Goal: Task Accomplishment & Management: Manage account settings

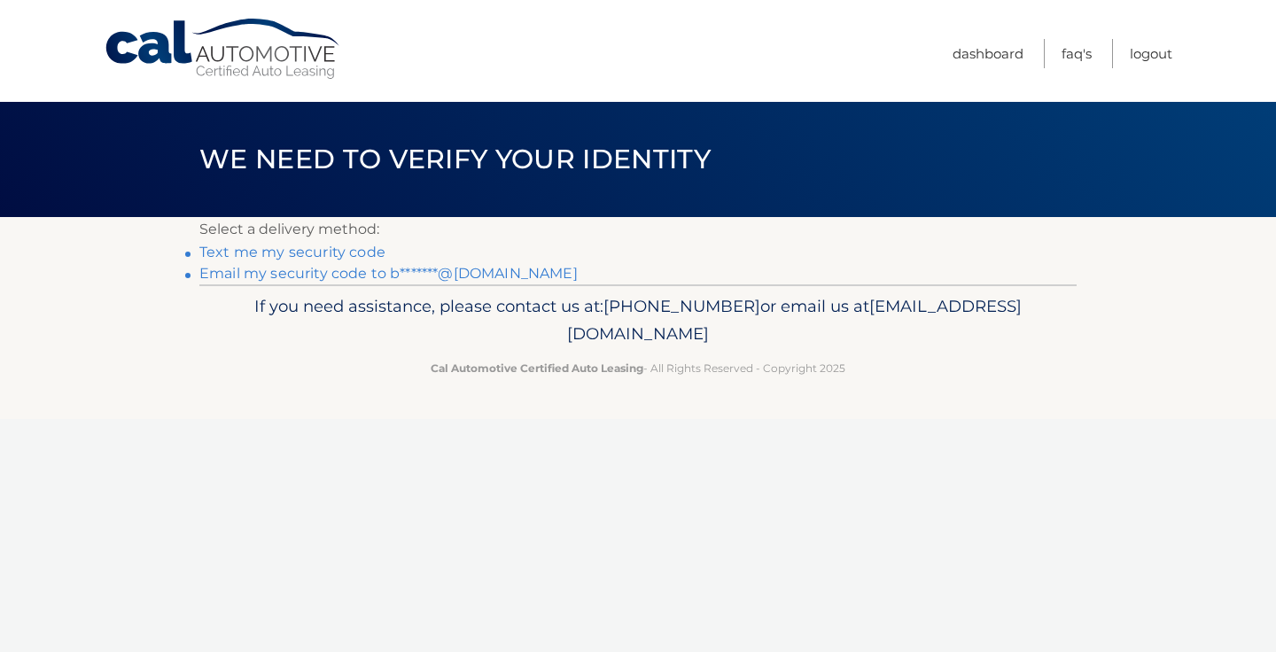
click at [343, 274] on link "Email my security code to b*******@[DOMAIN_NAME]" at bounding box center [388, 273] width 378 height 17
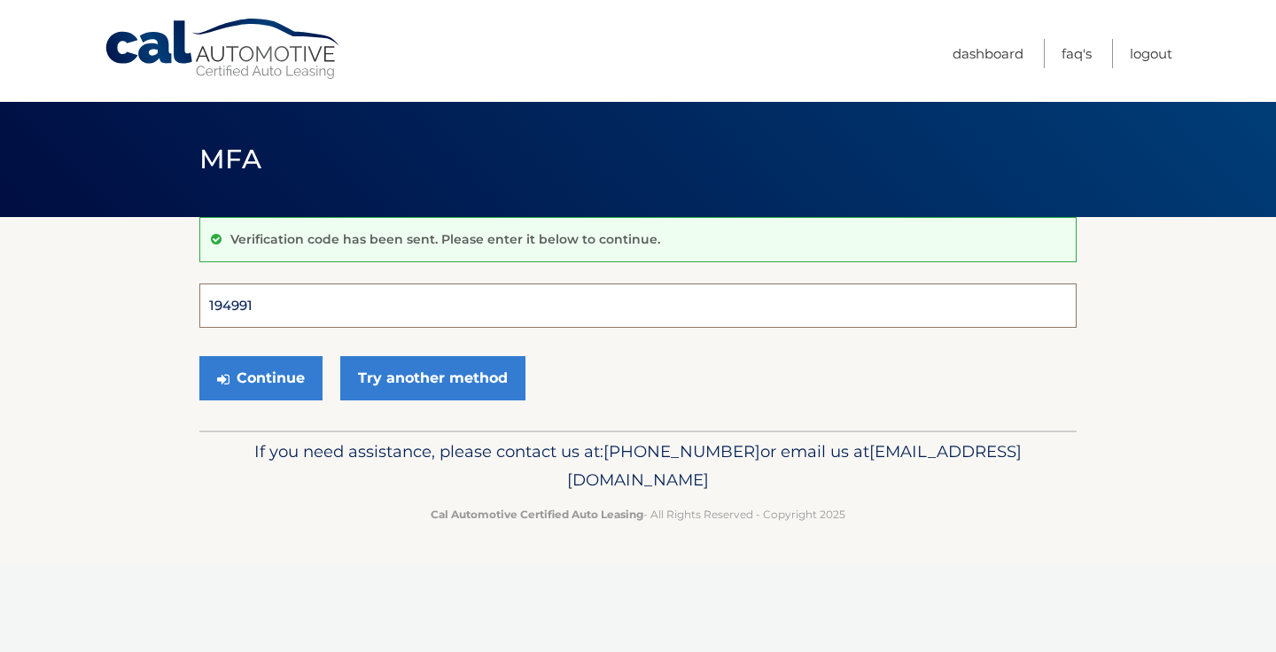
type input "194991"
click at [260, 377] on button "Continue" at bounding box center [260, 378] width 123 height 44
click at [280, 376] on button "Continue" at bounding box center [260, 378] width 123 height 44
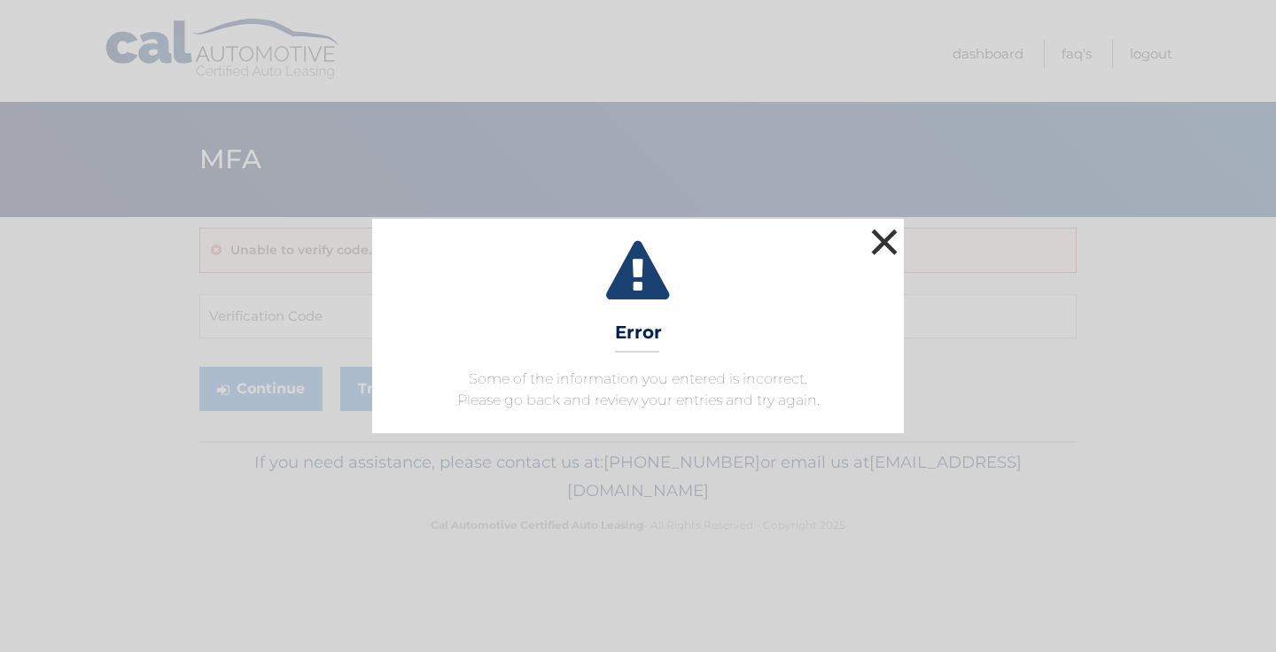
click at [876, 253] on button "×" at bounding box center [884, 241] width 35 height 35
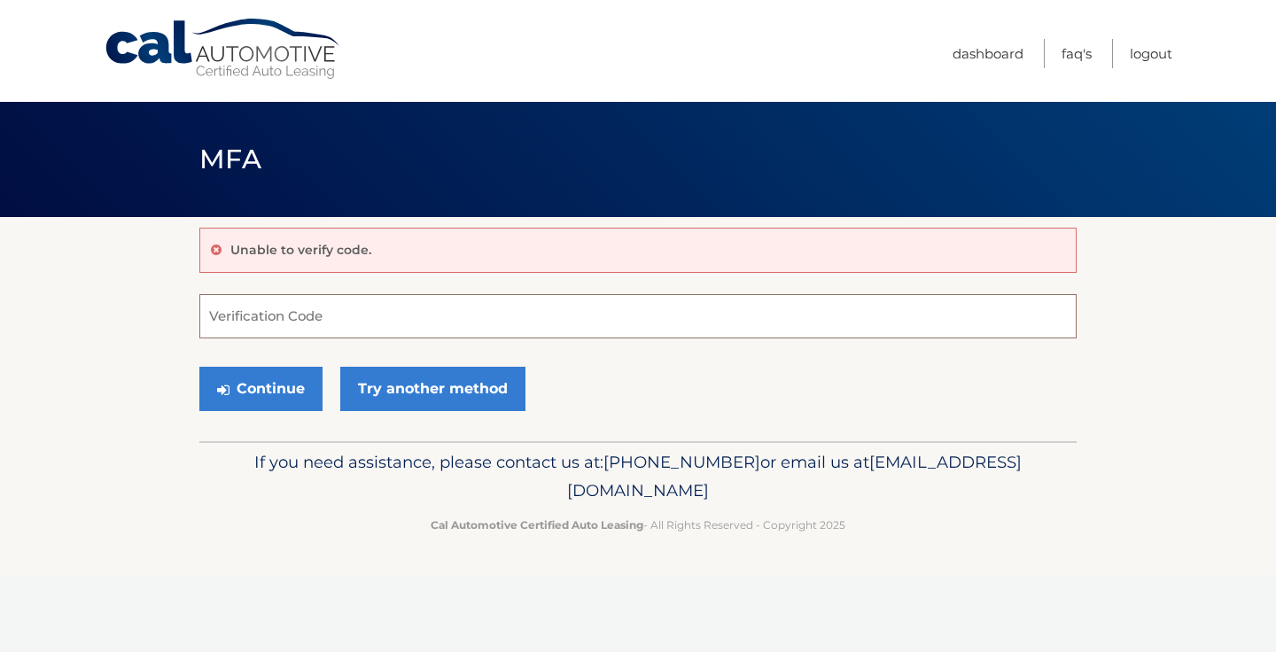
click at [545, 334] on input "Verification Code" at bounding box center [637, 316] width 877 height 44
type input "194991"
click at [260, 388] on button "Continue" at bounding box center [260, 389] width 123 height 44
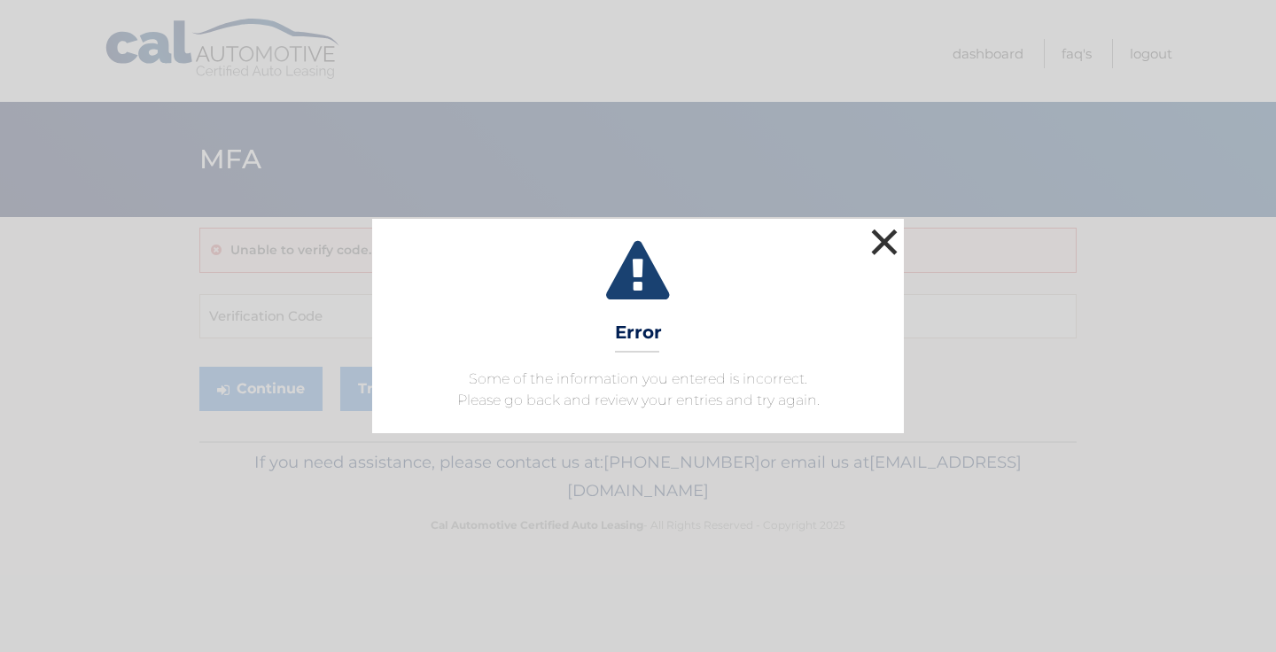
click at [878, 249] on button "×" at bounding box center [884, 241] width 35 height 35
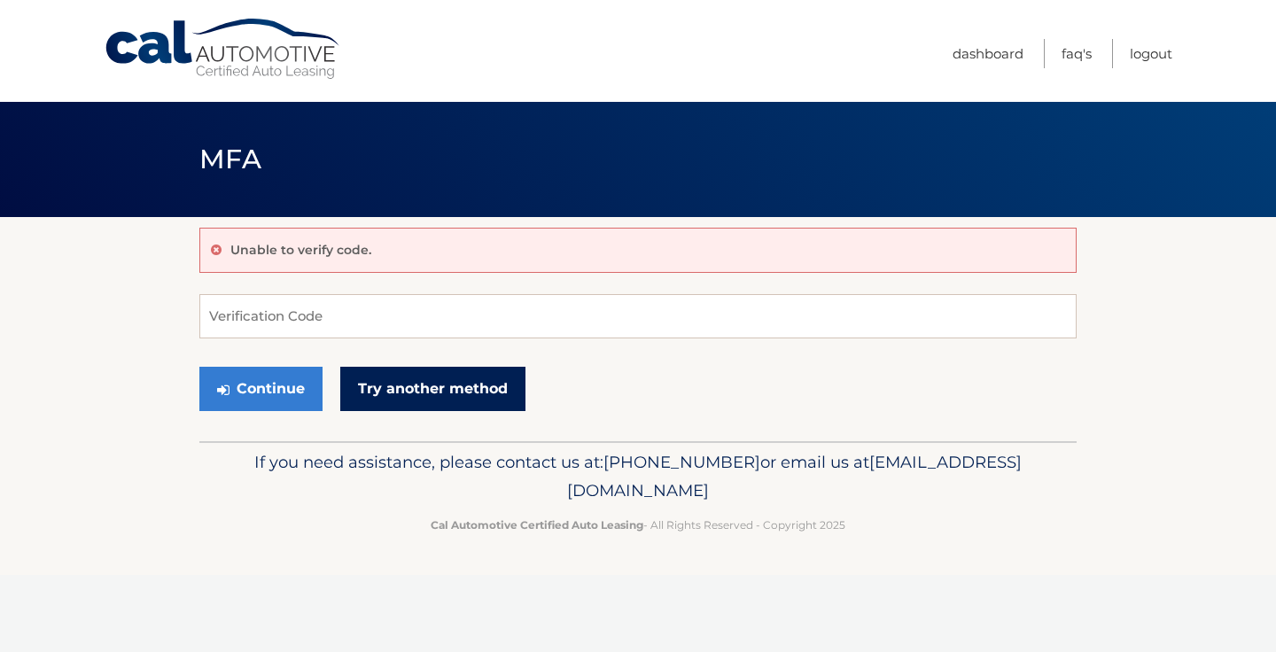
click at [409, 384] on link "Try another method" at bounding box center [432, 389] width 185 height 44
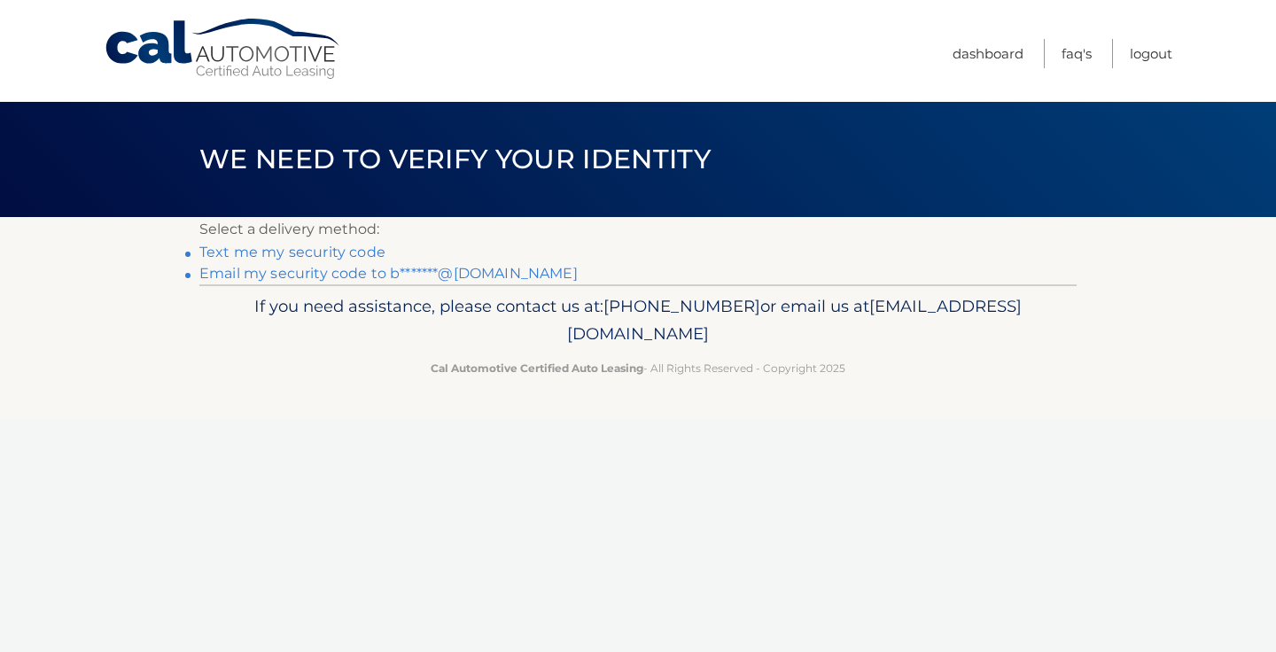
click at [332, 273] on link "Email my security code to b*******@gmail.com" at bounding box center [388, 273] width 378 height 17
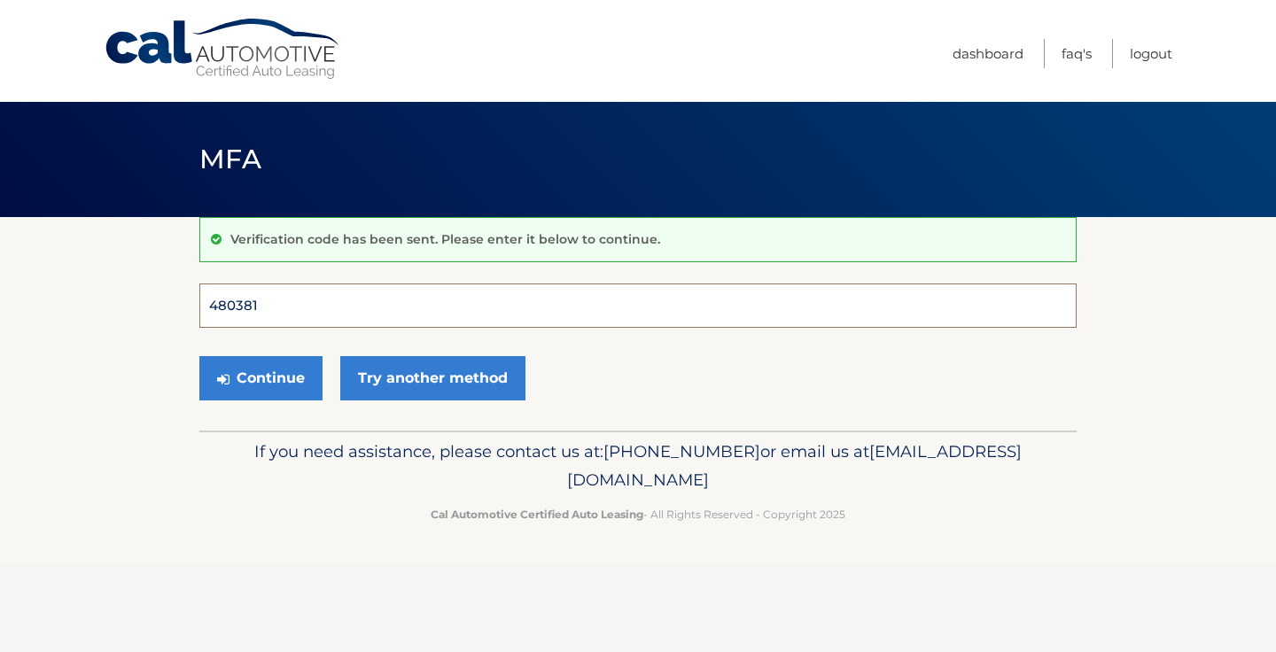
type input "480381"
click at [260, 377] on button "Continue" at bounding box center [260, 378] width 123 height 44
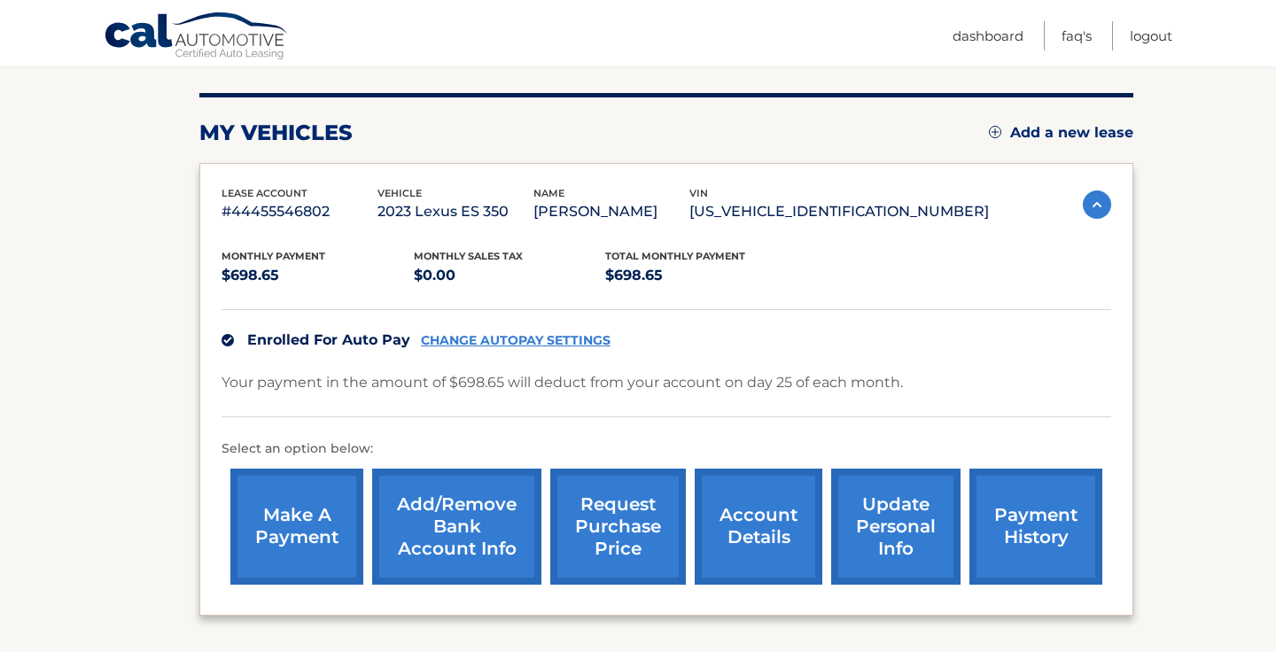
scroll to position [206, 0]
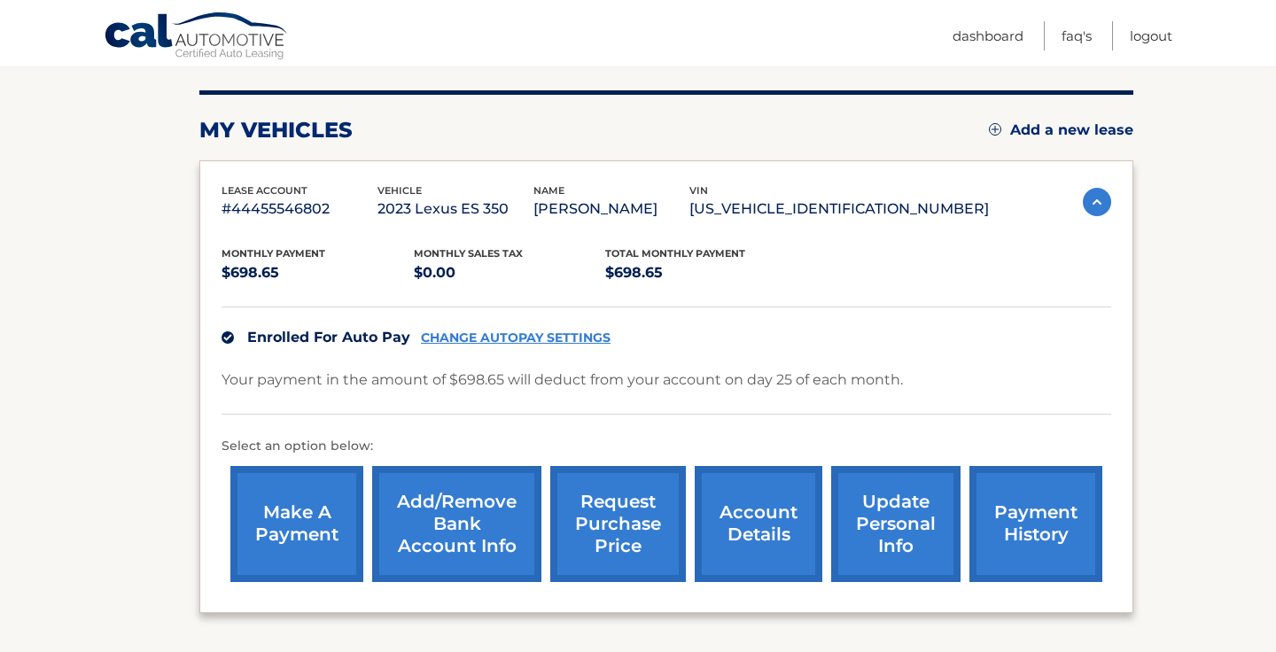
click at [755, 519] on link "account details" at bounding box center [759, 524] width 128 height 116
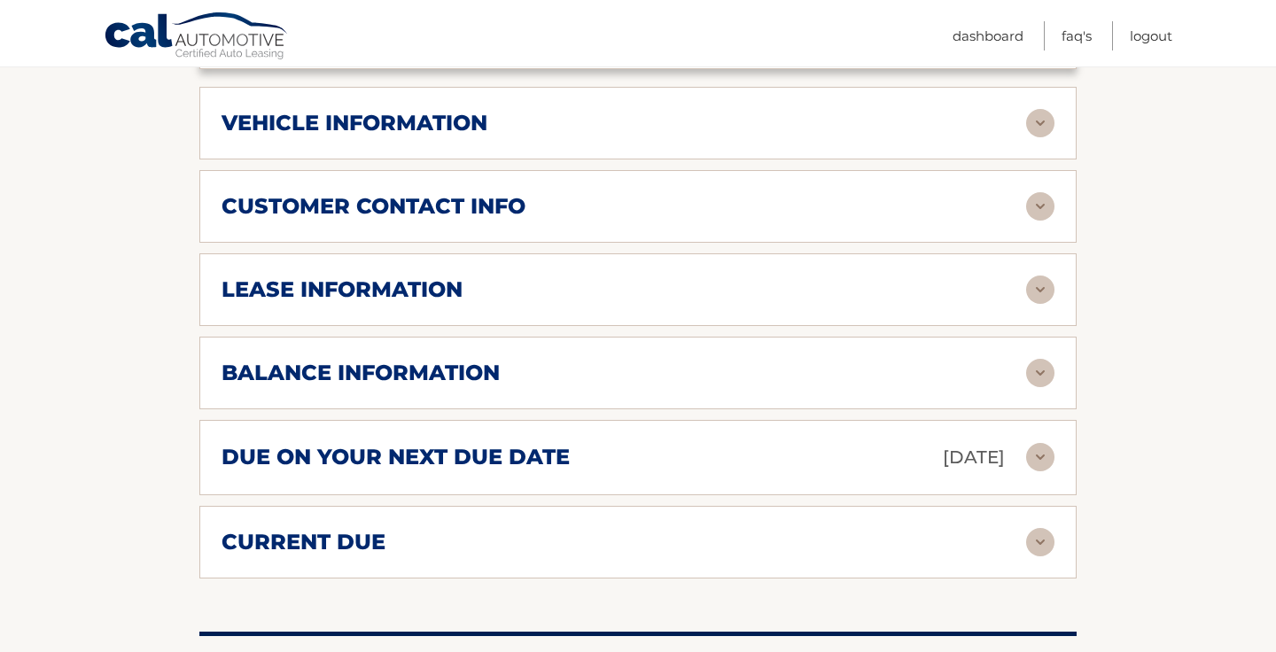
scroll to position [774, 0]
click at [1039, 286] on img at bounding box center [1040, 289] width 28 height 28
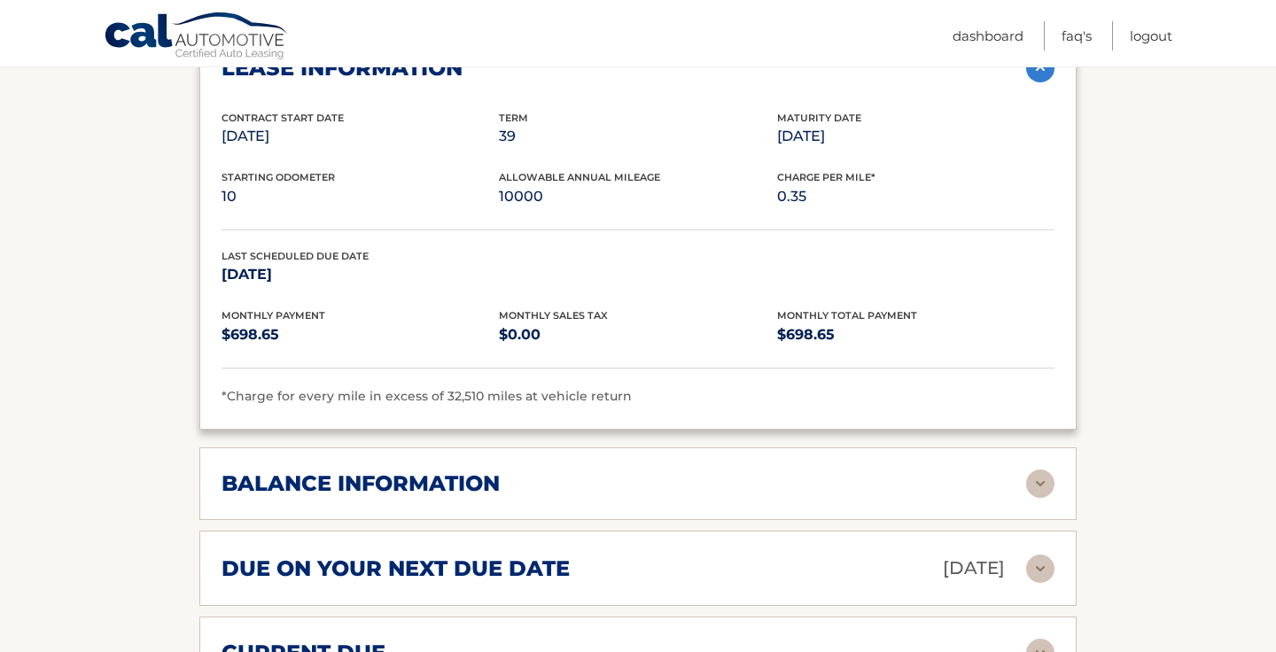
scroll to position [998, 0]
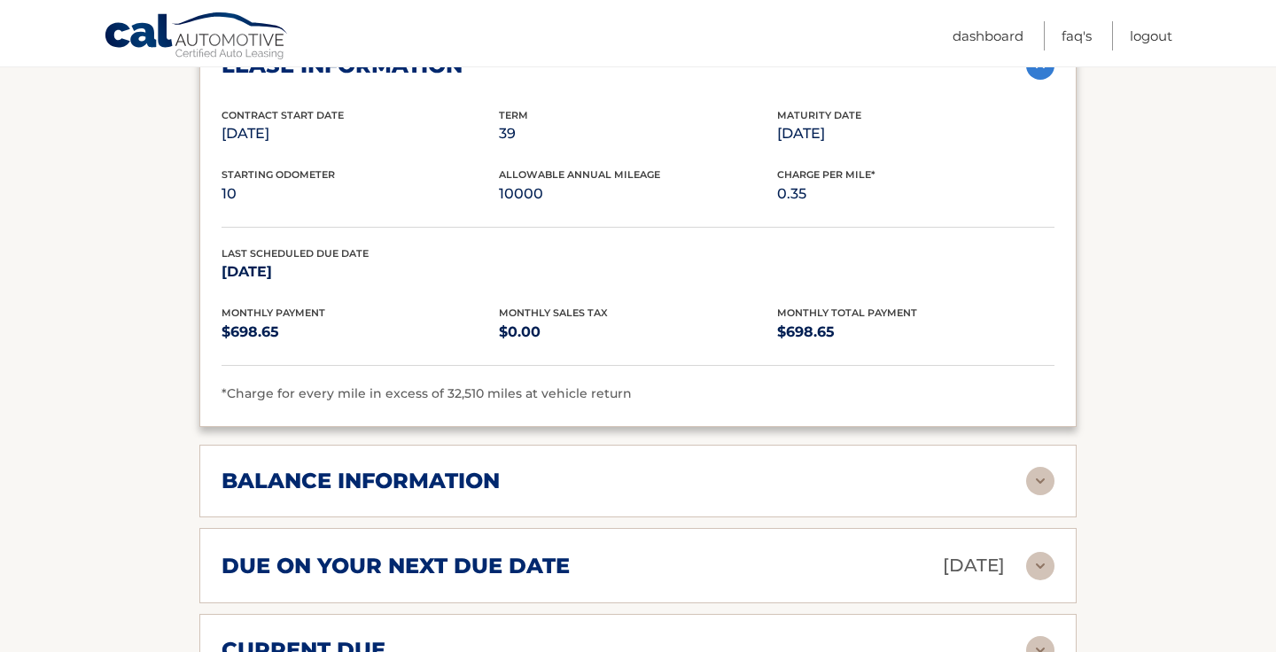
click at [1043, 478] on img at bounding box center [1040, 481] width 28 height 28
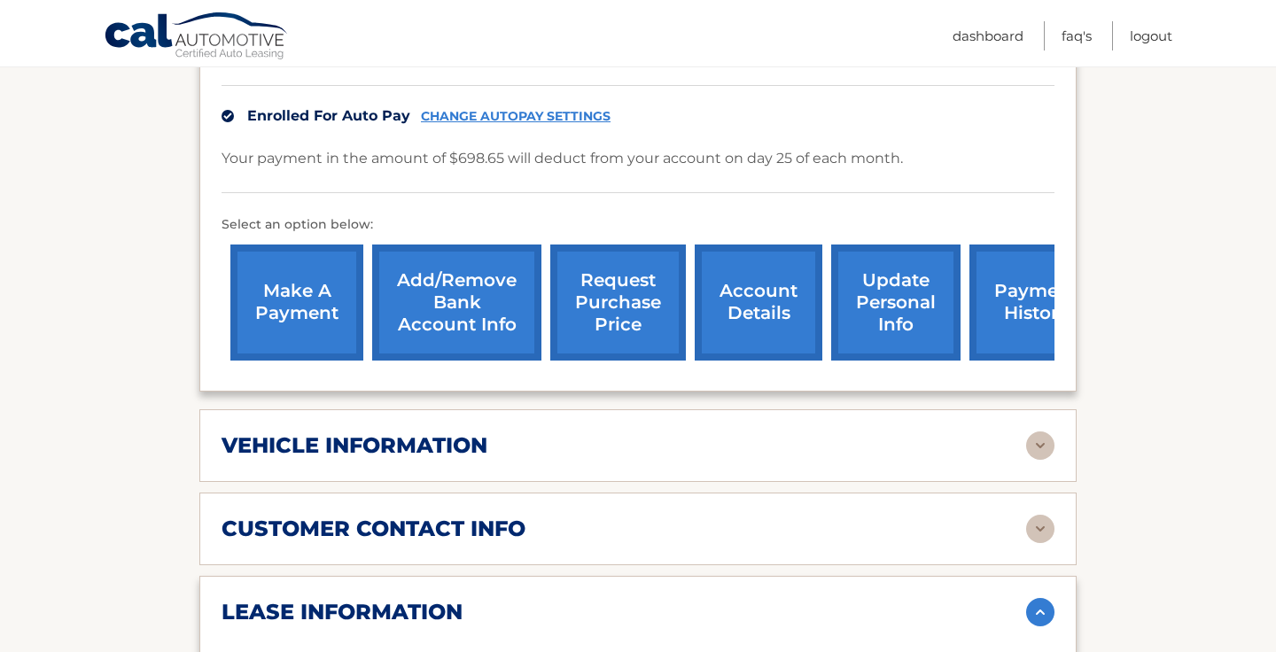
scroll to position [450, 0]
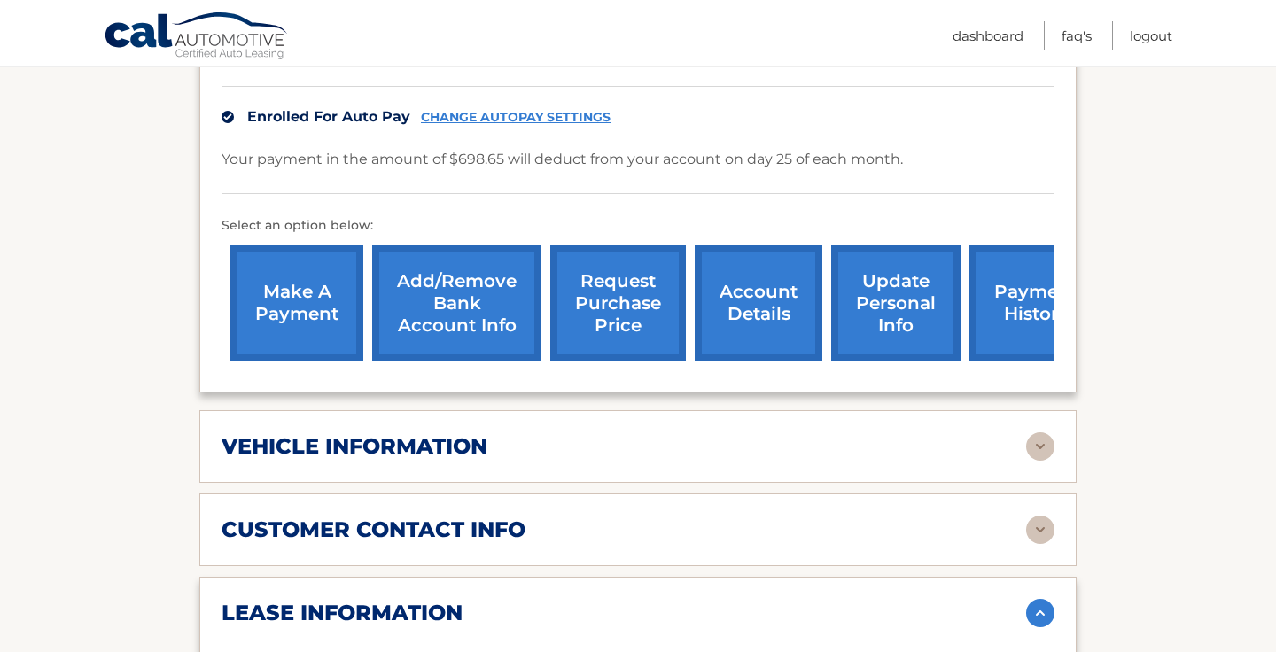
click at [611, 291] on link "request purchase price" at bounding box center [618, 303] width 136 height 116
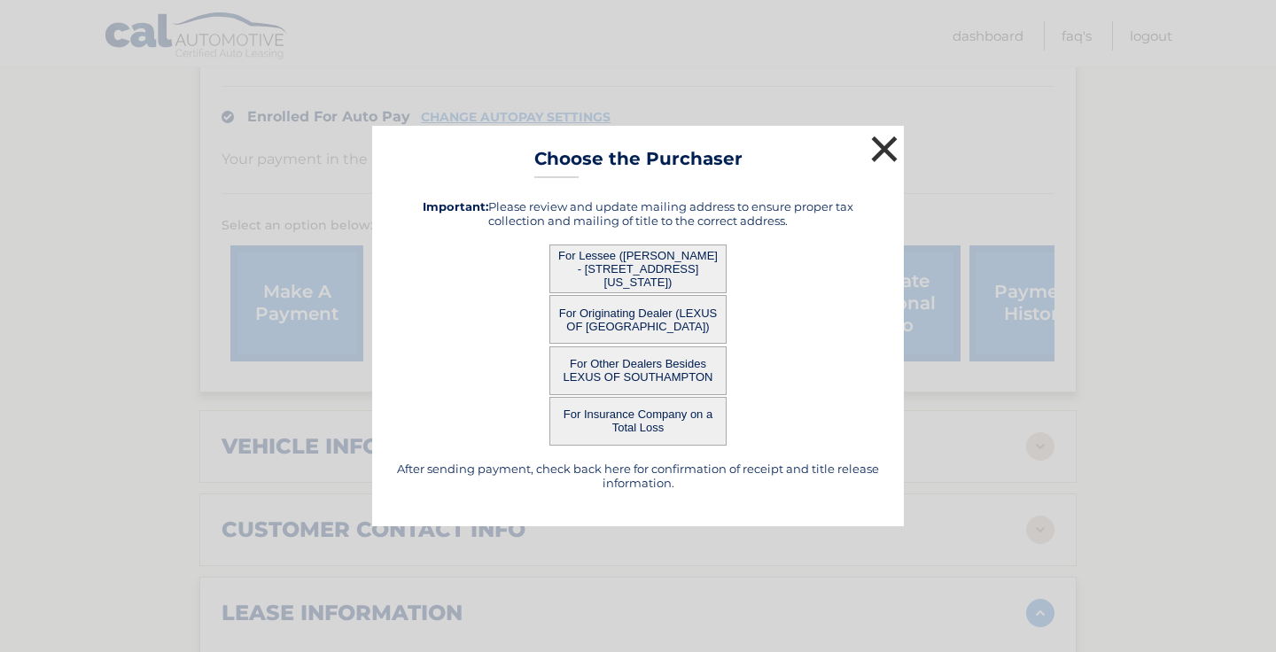
click at [887, 153] on button "×" at bounding box center [884, 148] width 35 height 35
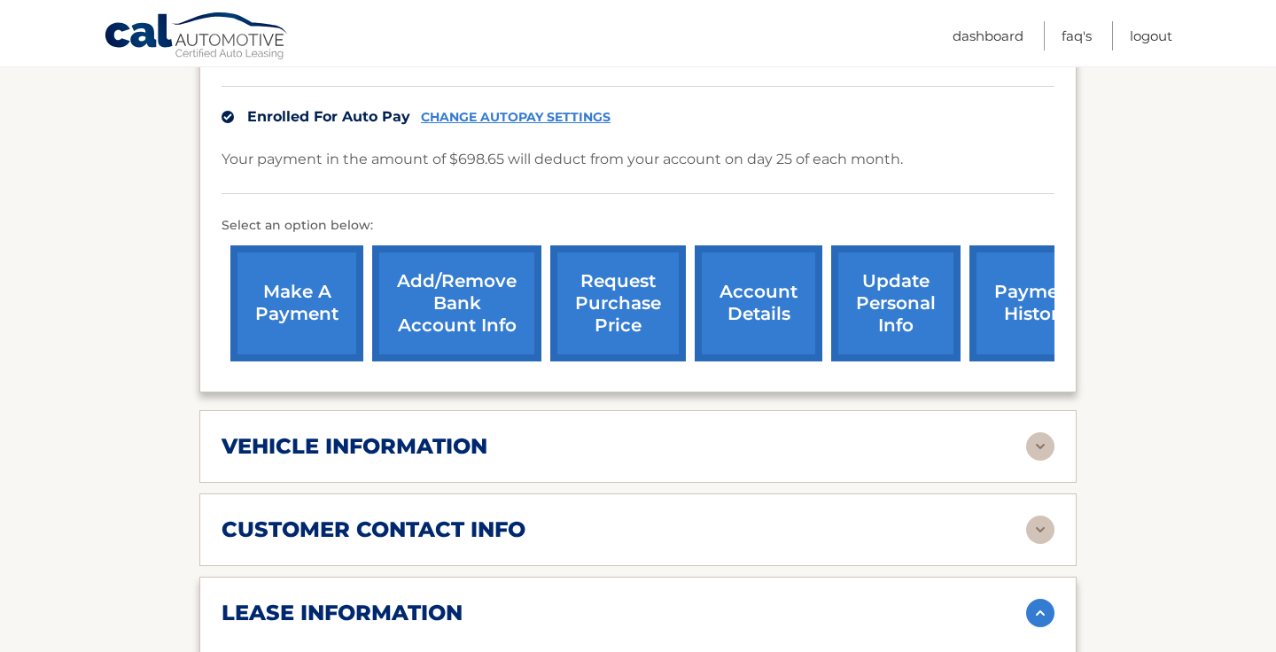
click at [872, 294] on link "update personal info" at bounding box center [895, 303] width 129 height 116
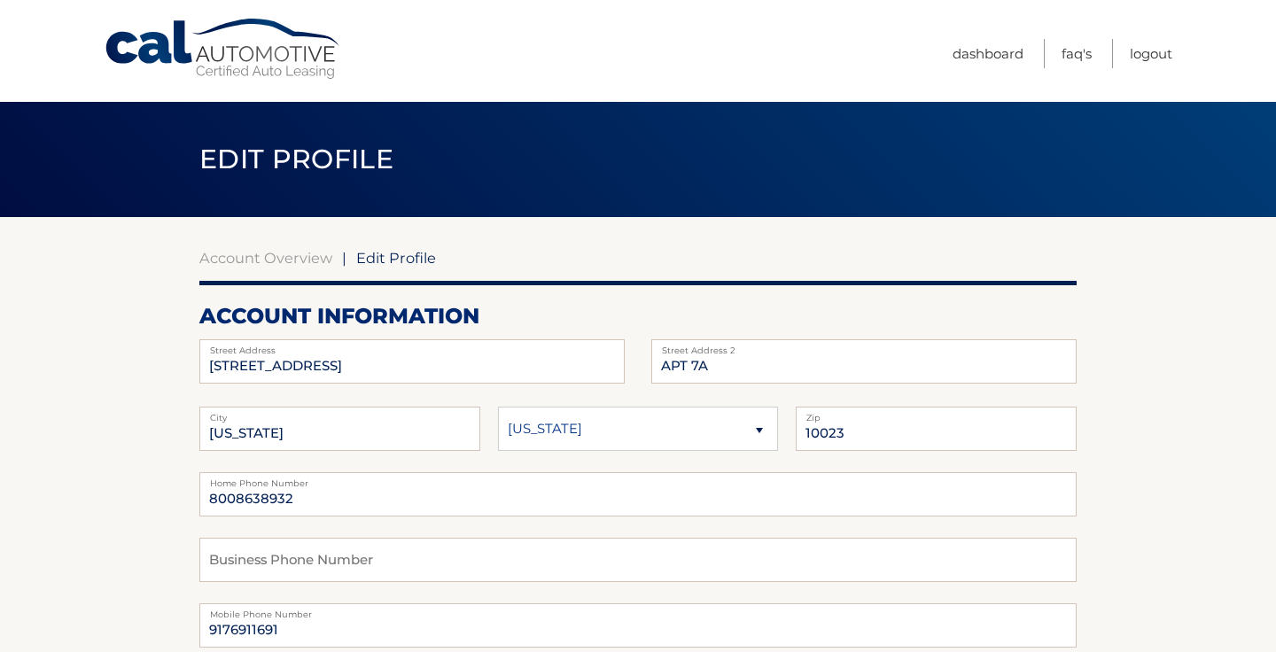
click at [397, 255] on span "Edit Profile" at bounding box center [396, 258] width 80 height 18
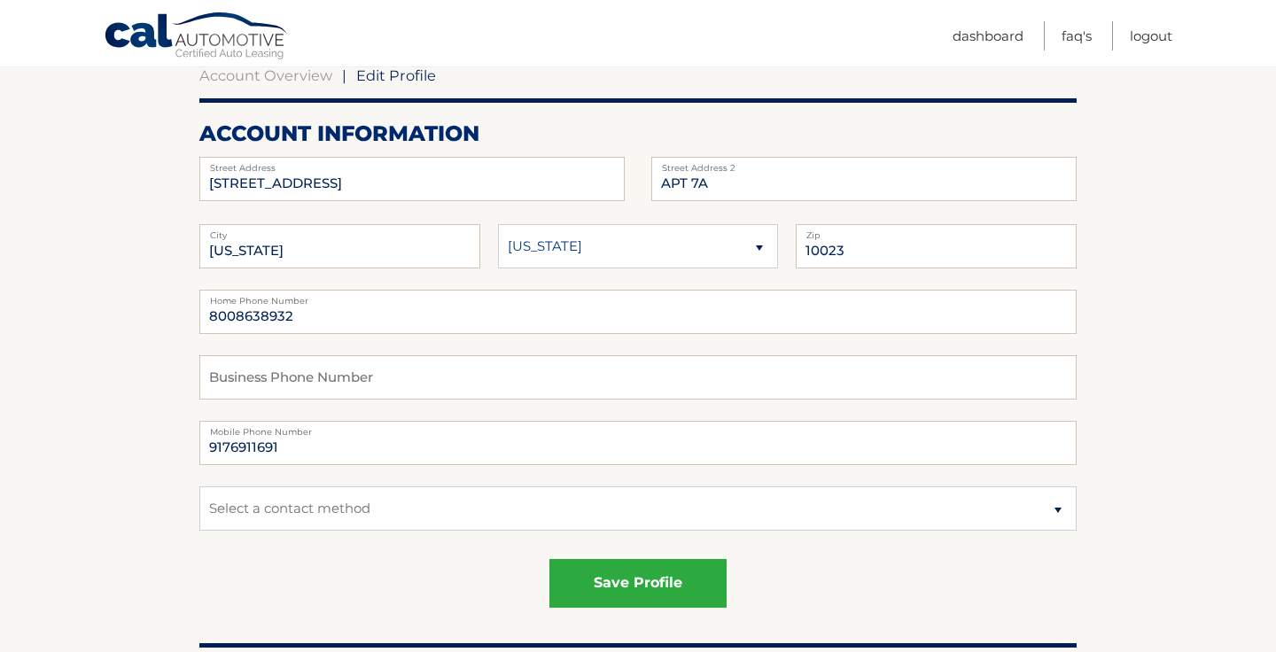
scroll to position [171, 0]
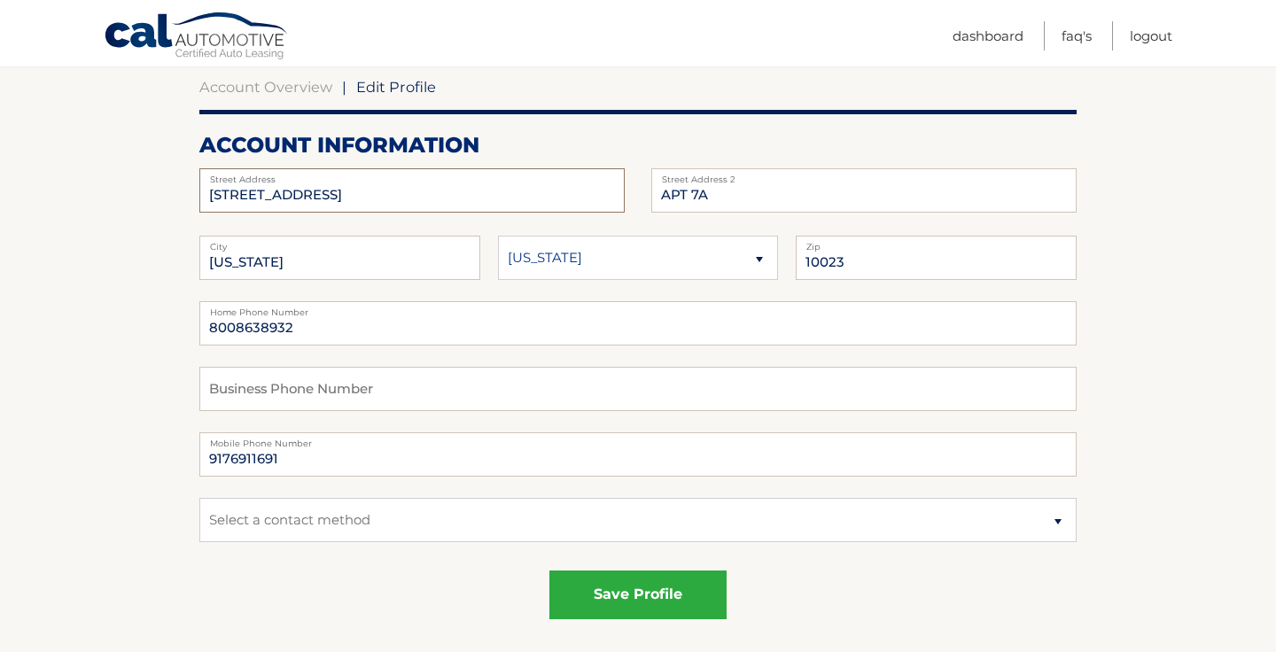
click at [331, 187] on input "[STREET_ADDRESS]" at bounding box center [411, 190] width 425 height 44
type input "1"
type input "220 Riverside Blvd"
type input "Apt 8M"
click at [859, 256] on input "10023" at bounding box center [936, 258] width 281 height 44
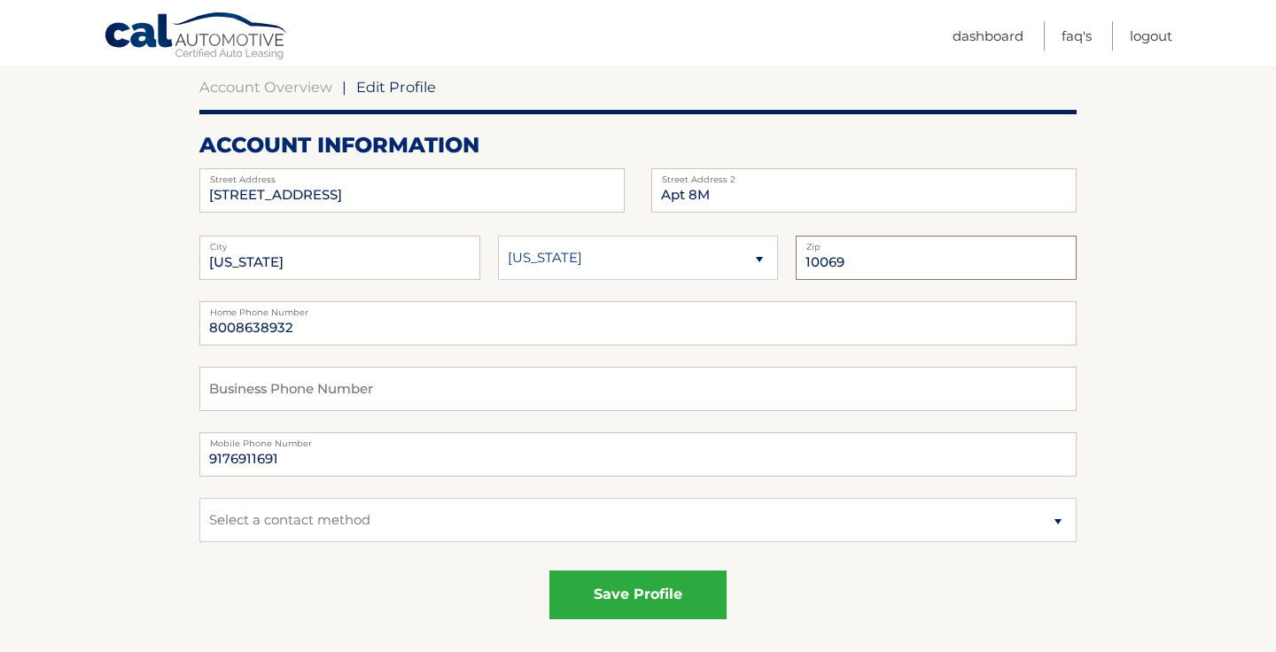
type input "10069"
click at [355, 334] on input "8008638932" at bounding box center [637, 323] width 877 height 44
type input "8"
type input "9176911619"
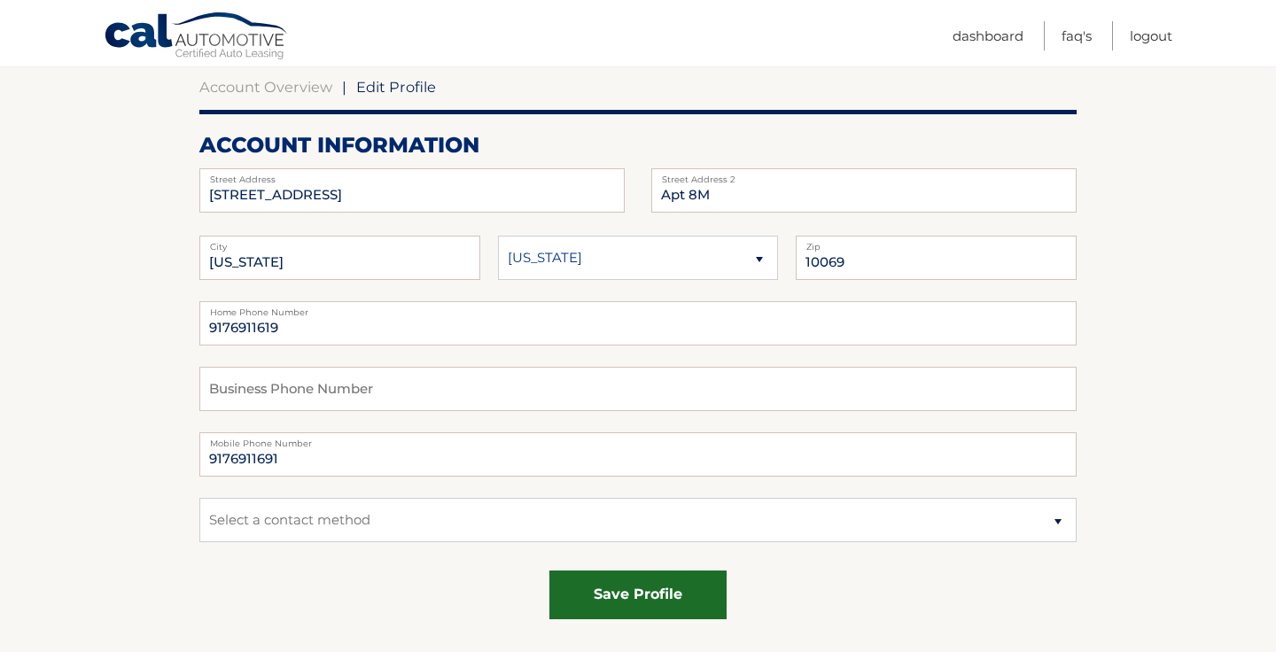
click at [595, 594] on button "save profile" at bounding box center [637, 595] width 177 height 49
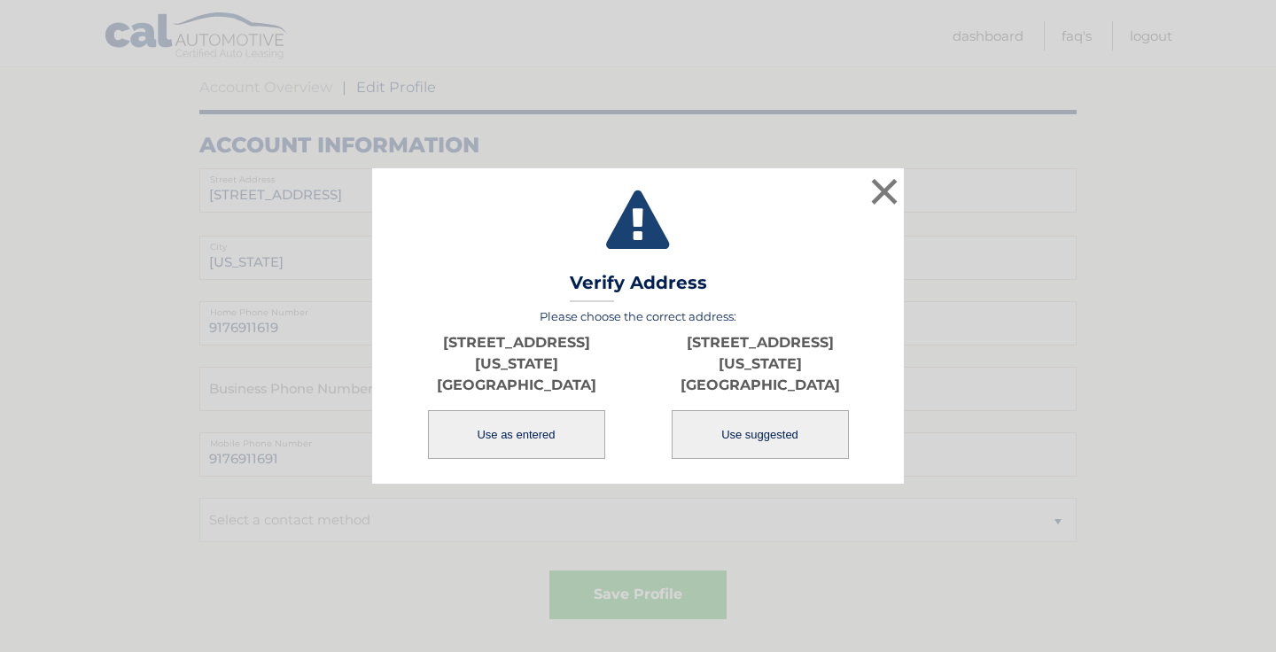
click at [752, 426] on button "Use suggested" at bounding box center [760, 434] width 177 height 49
type input "220 RIVERSIDE BLVD"
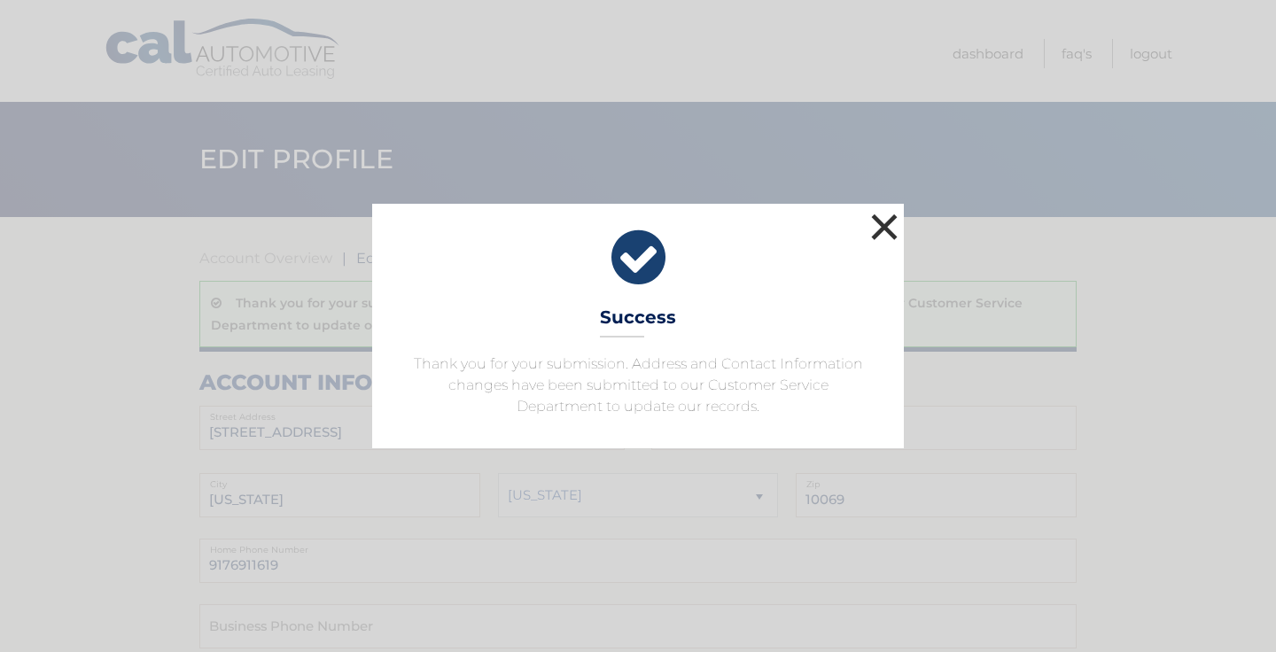
click at [890, 223] on button "×" at bounding box center [884, 226] width 35 height 35
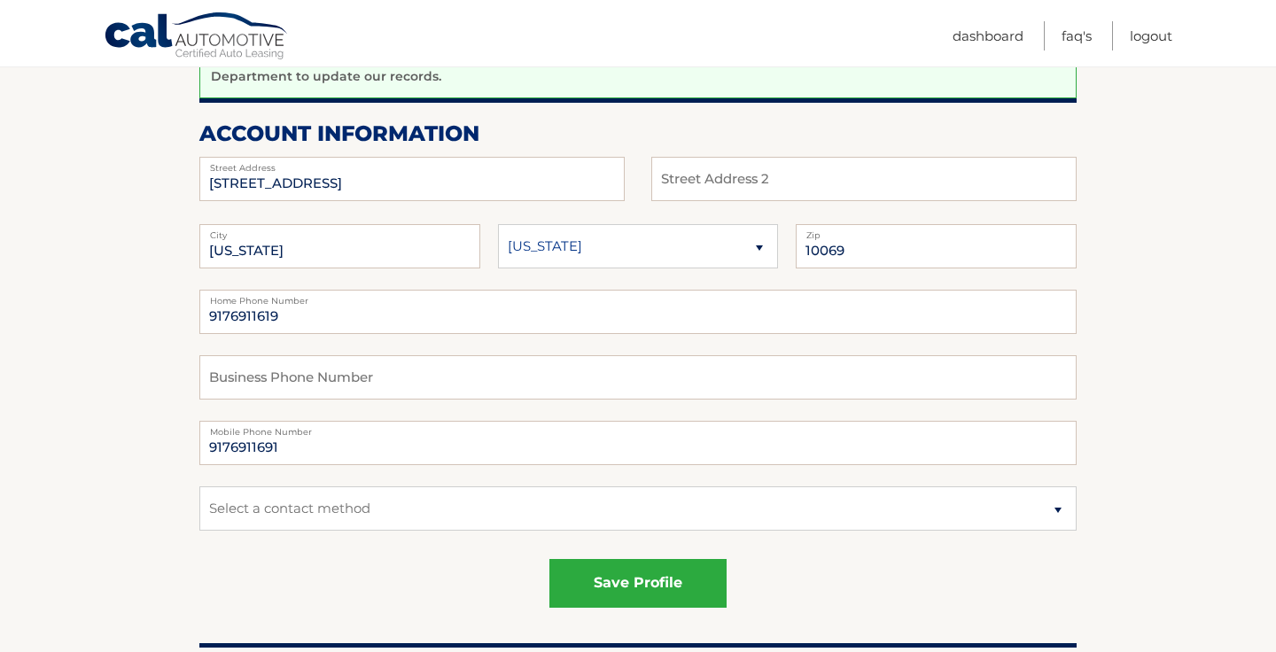
scroll to position [250, 0]
click at [309, 440] on input "9176911691" at bounding box center [637, 442] width 877 height 44
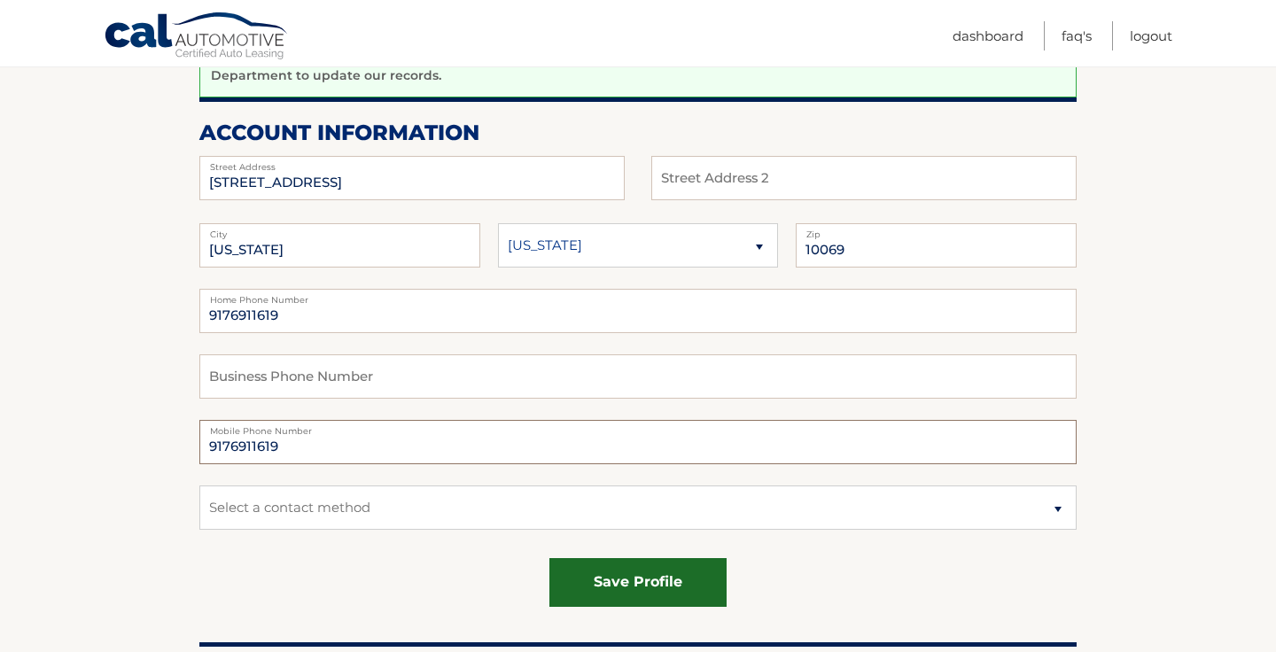
type input "9176911619"
click at [607, 573] on button "save profile" at bounding box center [637, 582] width 177 height 49
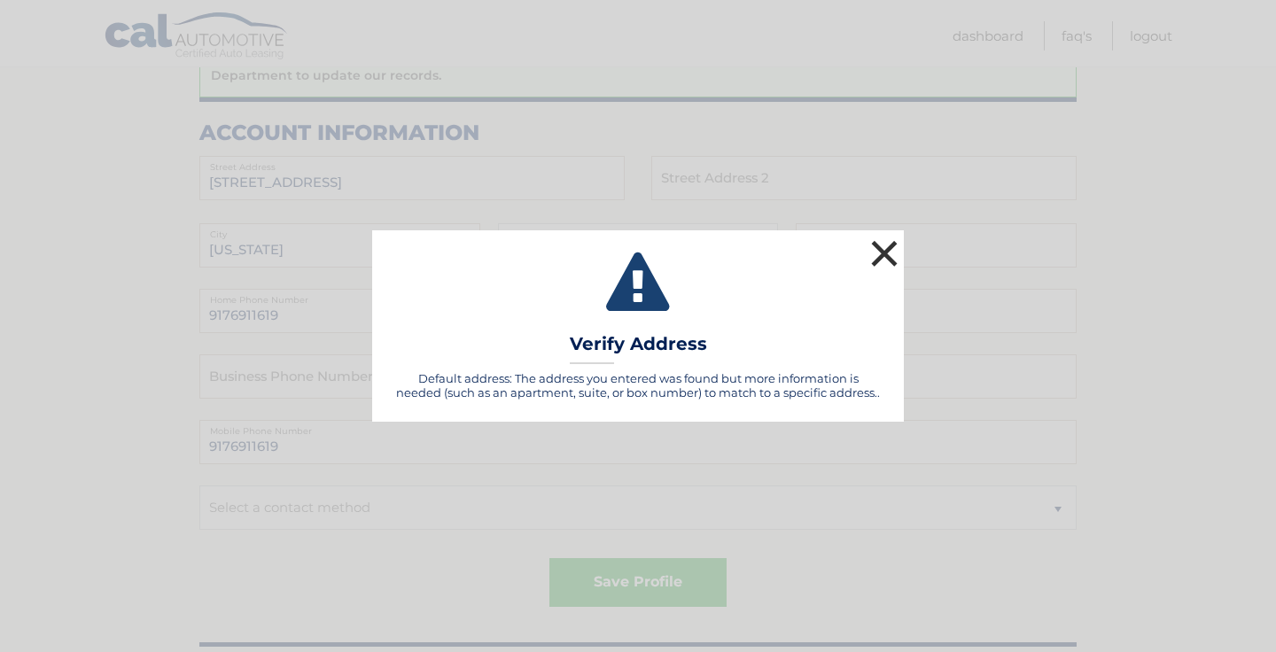
click at [878, 256] on button "×" at bounding box center [884, 253] width 35 height 35
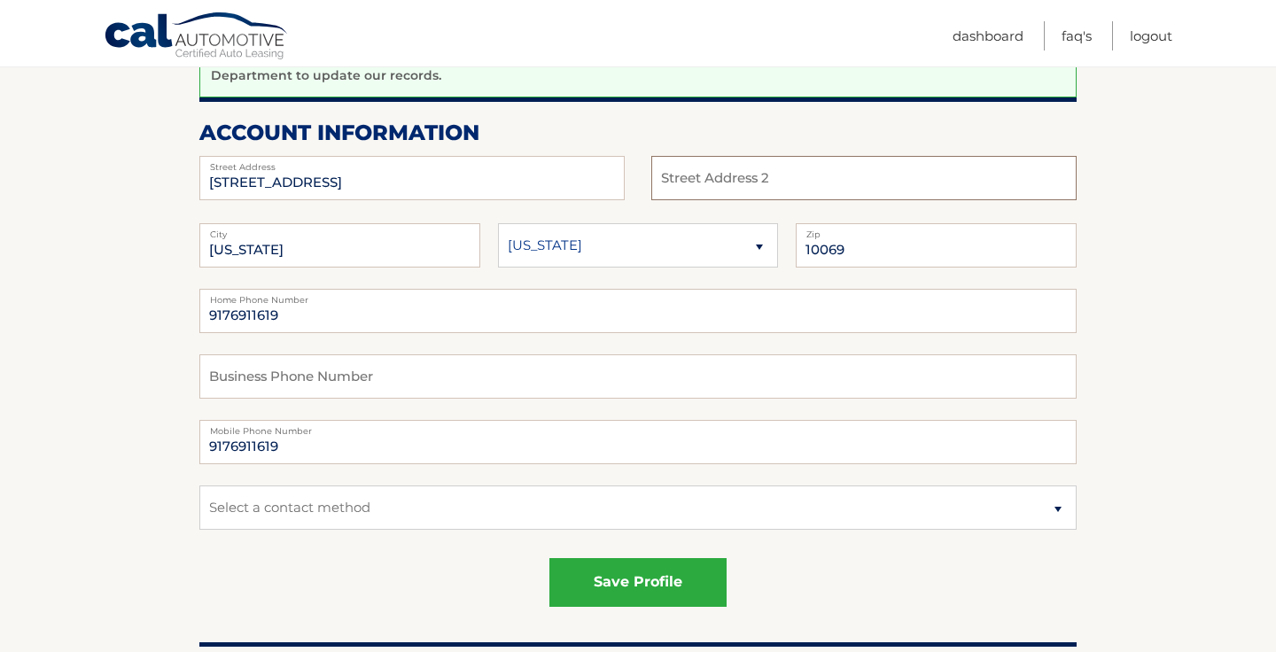
click at [795, 178] on input "text" at bounding box center [863, 178] width 425 height 44
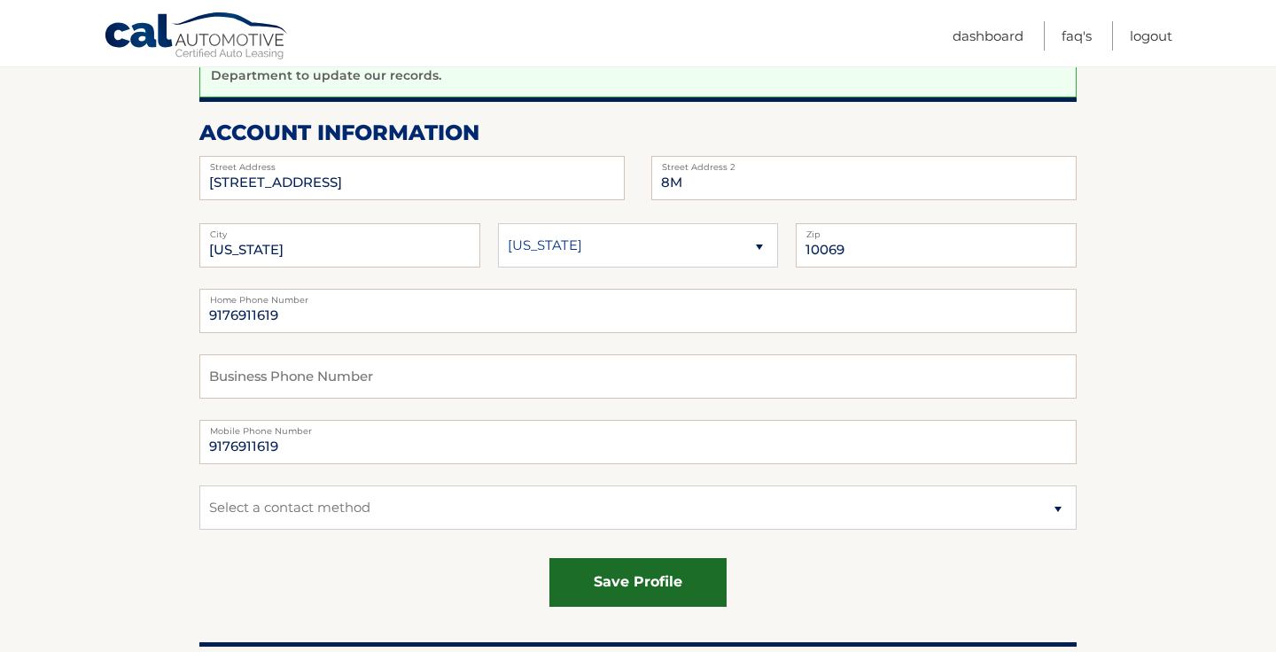
click at [641, 574] on button "save profile" at bounding box center [637, 582] width 177 height 49
type input "APT 8M"
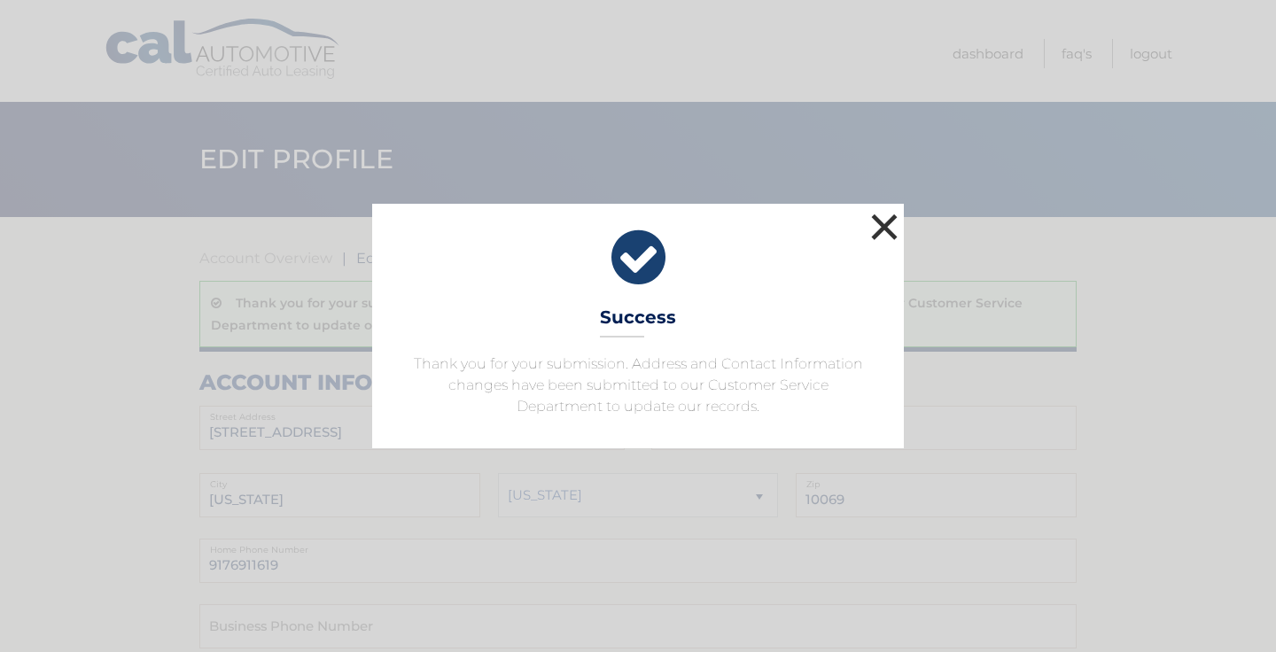
click at [885, 229] on button "×" at bounding box center [884, 226] width 35 height 35
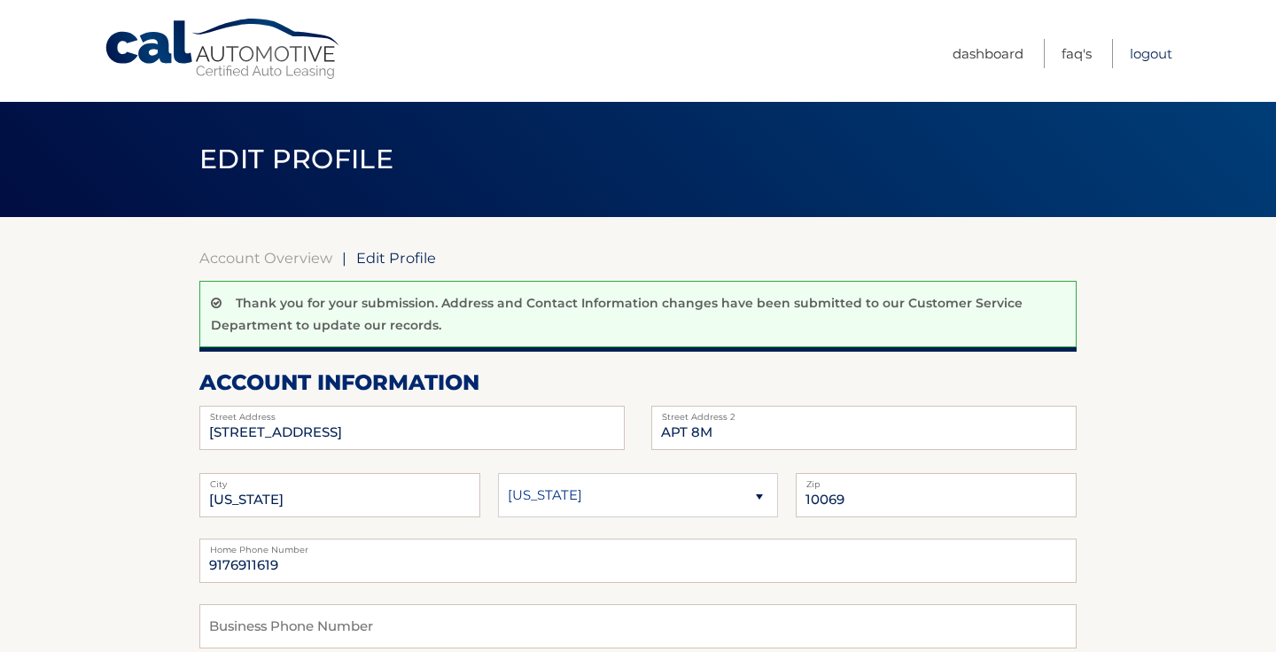
click at [1149, 55] on link "Logout" at bounding box center [1151, 53] width 43 height 29
